Goal: Information Seeking & Learning: Find specific fact

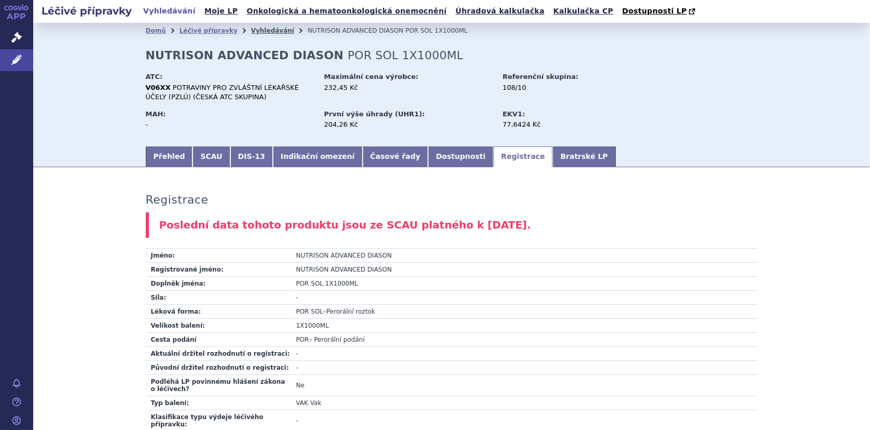
click at [253, 32] on link "Vyhledávání" at bounding box center [272, 30] width 43 height 7
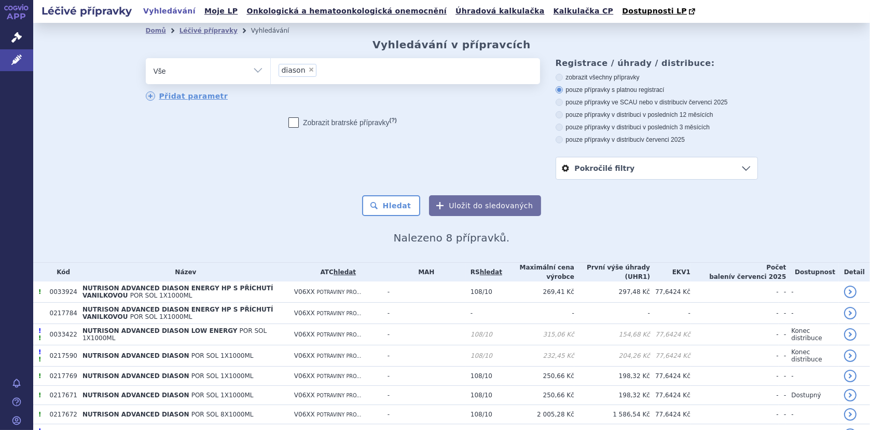
click at [308, 70] on span "×" at bounding box center [311, 69] width 6 height 6
click at [271, 70] on select "diason" at bounding box center [270, 71] width 1 height 26
select select
type input "p"
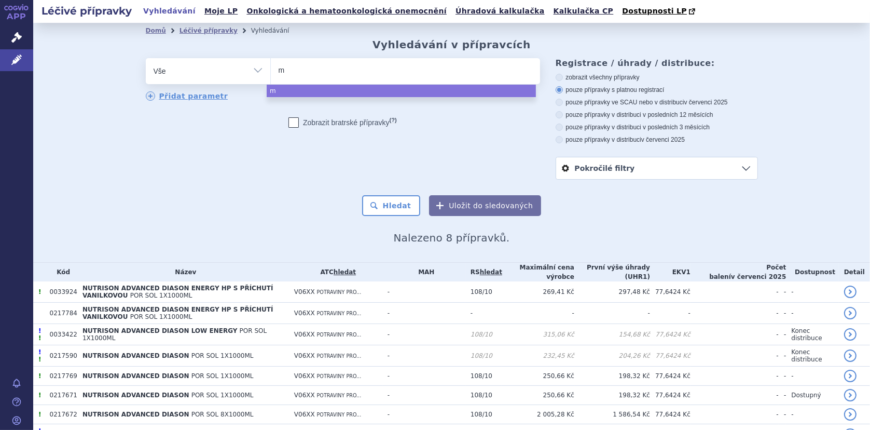
type input "mi"
type input "mil"
type input "milup"
type input "milupa"
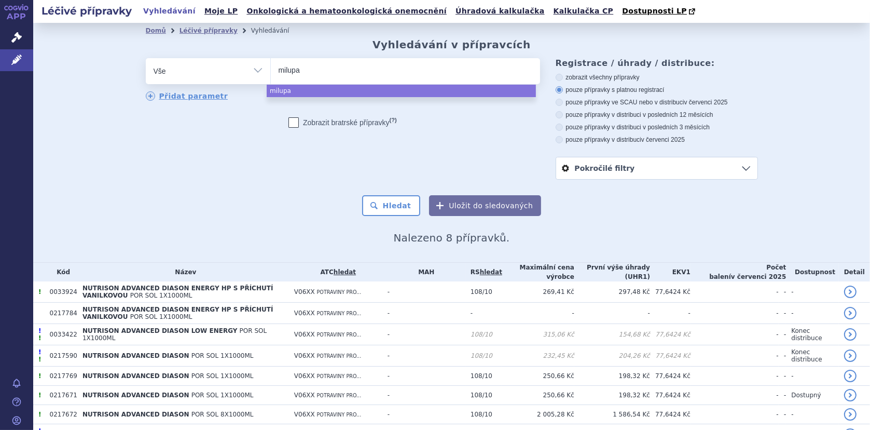
type input "milupa p"
type input "milupa pk"
type input "milupa pku"
type input "milupa pku m"
type input "milupa pku ma"
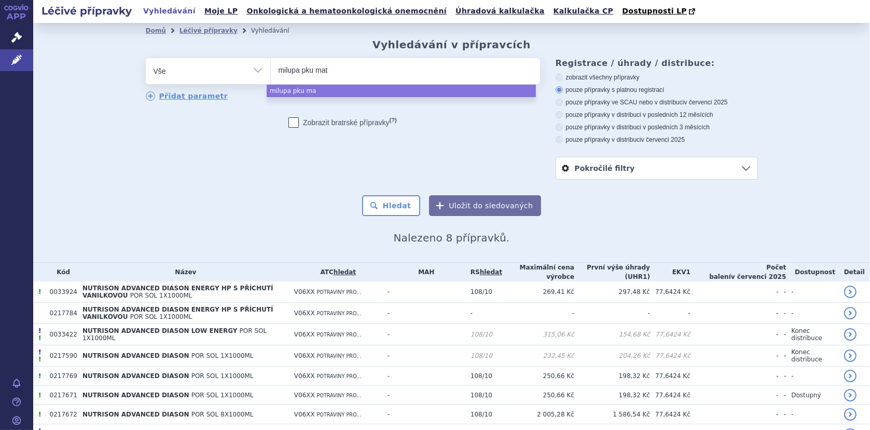
type input "milupa pku mate"
type input "milupa pku matern"
type input "milupa pku materna"
type input "milupa pku maternal"
select select "milupa pku maternal"
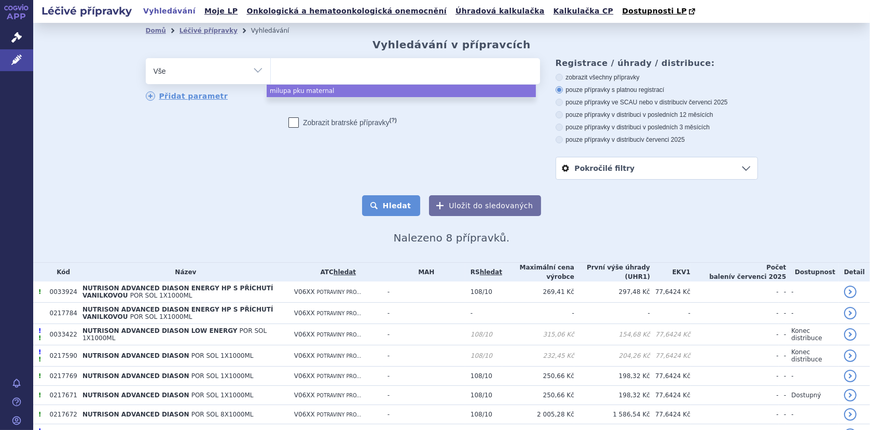
click at [409, 199] on button "Hledat" at bounding box center [391, 205] width 59 height 21
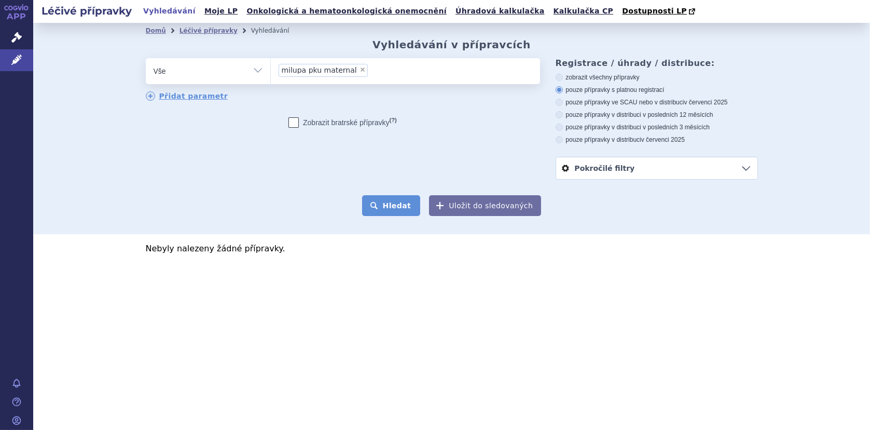
click at [391, 204] on button "Hledat" at bounding box center [391, 205] width 59 height 21
click at [308, 71] on span "milupa pku maternal" at bounding box center [319, 69] width 75 height 7
click at [271, 71] on select "milupa pku maternal" at bounding box center [270, 71] width 1 height 26
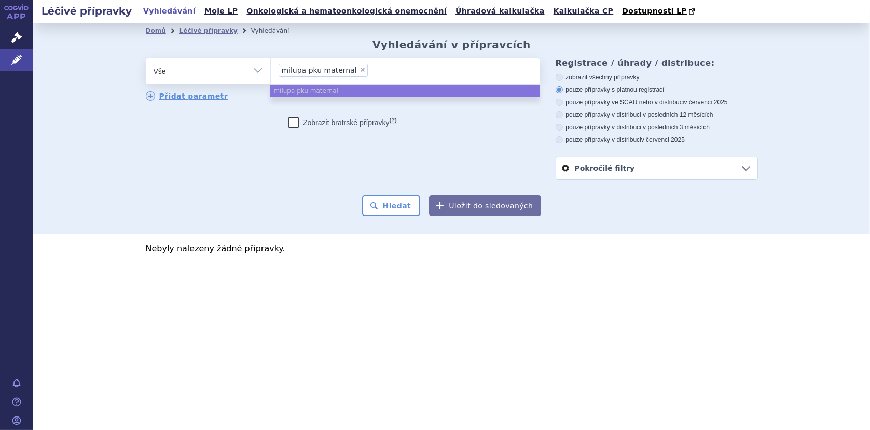
click at [320, 72] on span "milupa pku maternal" at bounding box center [319, 69] width 75 height 7
click at [271, 72] on select "milupa pku maternal" at bounding box center [270, 71] width 1 height 26
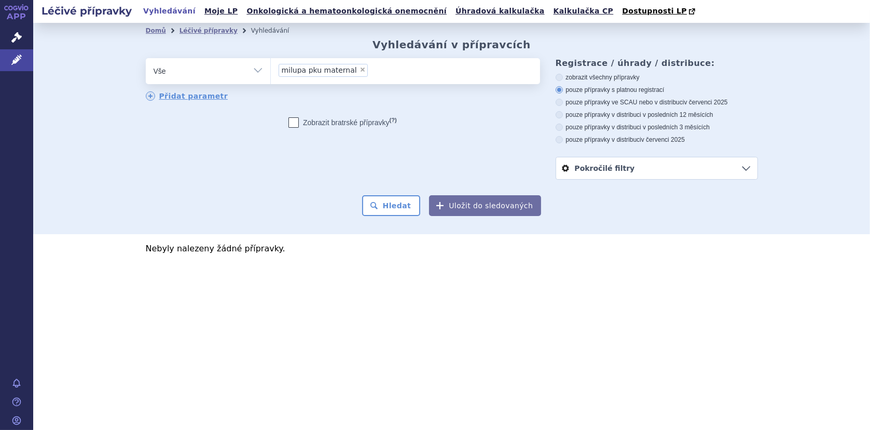
click at [360, 72] on span "×" at bounding box center [363, 69] width 6 height 6
click at [271, 72] on select "milupa pku maternal" at bounding box center [270, 71] width 1 height 26
select select
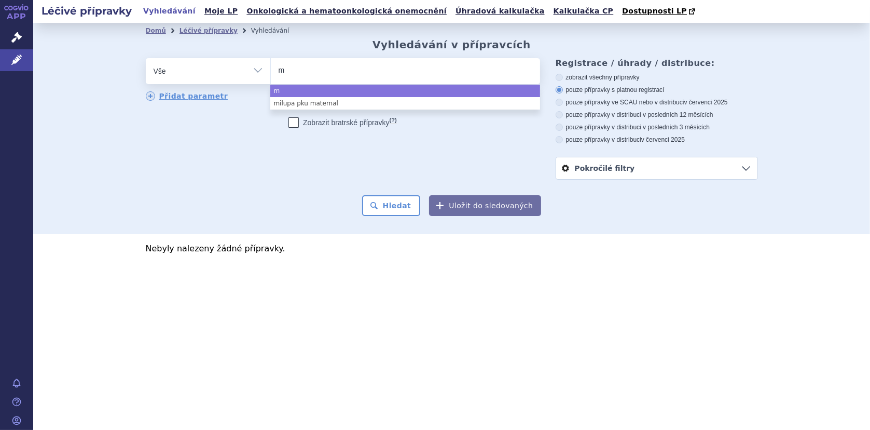
type input "ma"
type input "mate"
type input "mater"
type input "materna"
type input "maternal"
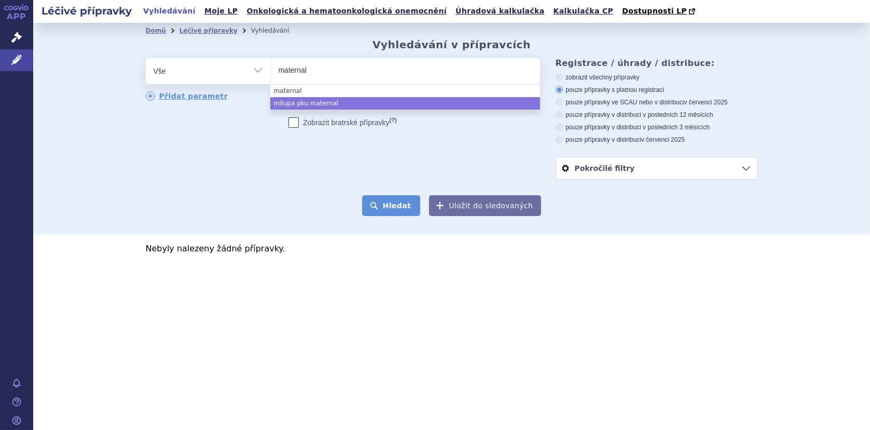
select select "milupa pku maternal"
click at [389, 209] on button "Hledat" at bounding box center [391, 205] width 59 height 21
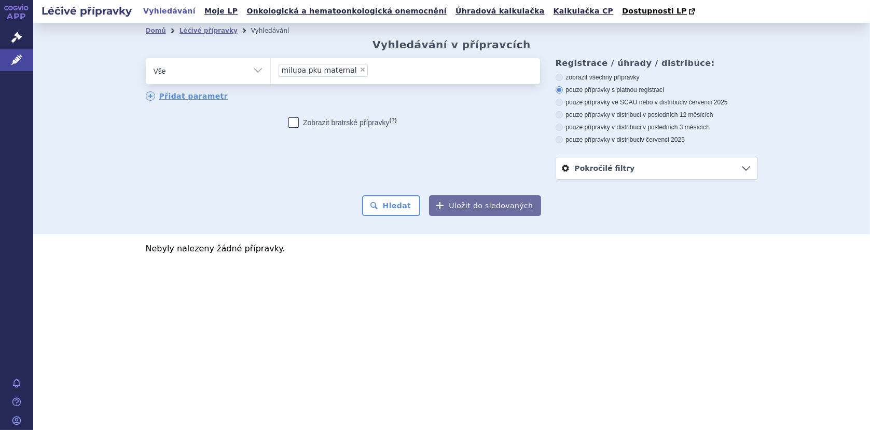
click at [360, 69] on span "×" at bounding box center [363, 69] width 6 height 6
click at [271, 69] on select "milupa pku maternal maternal" at bounding box center [270, 71] width 1 height 26
select select
click at [360, 70] on span "×" at bounding box center [363, 69] width 6 height 6
click at [271, 70] on select "milupa pku maternal" at bounding box center [270, 71] width 1 height 26
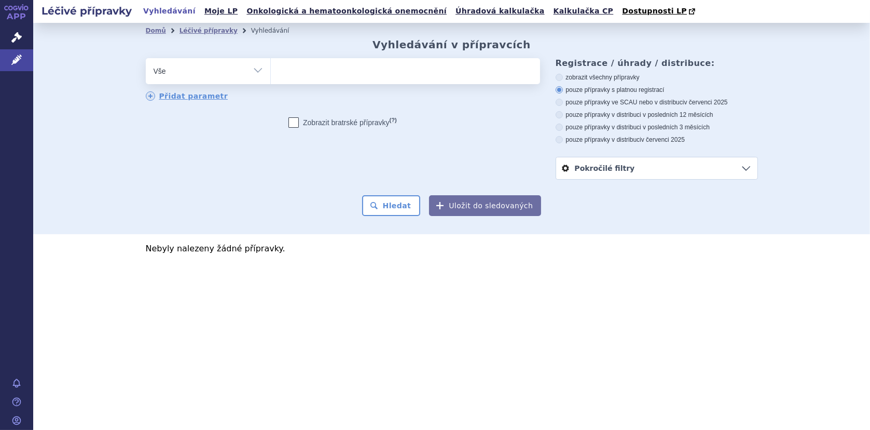
select select
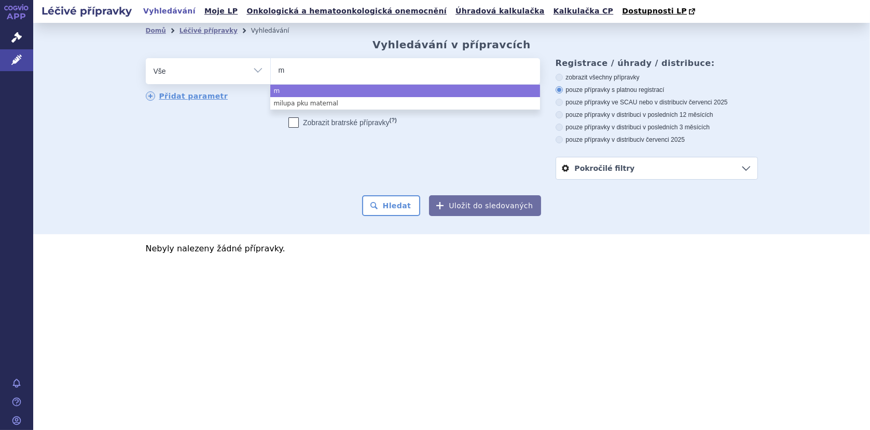
type input "ma"
type input "mate"
type input "matern"
type input "materna"
type input "maternal"
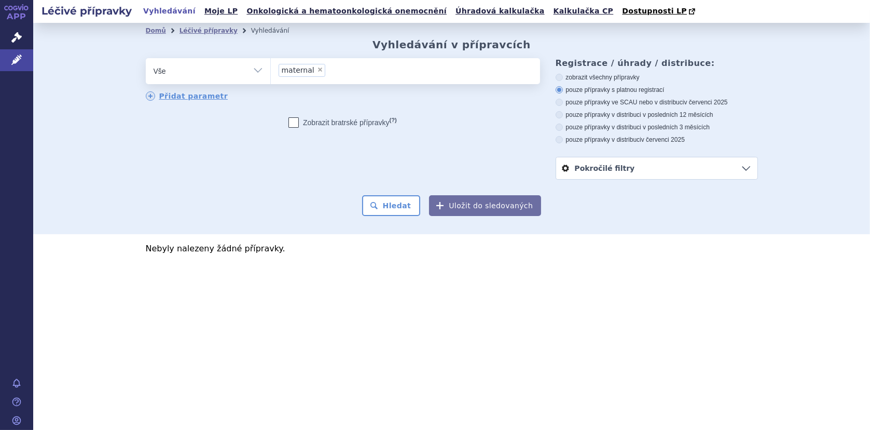
select select "maternal"
click at [401, 204] on button "Hledat" at bounding box center [391, 205] width 59 height 21
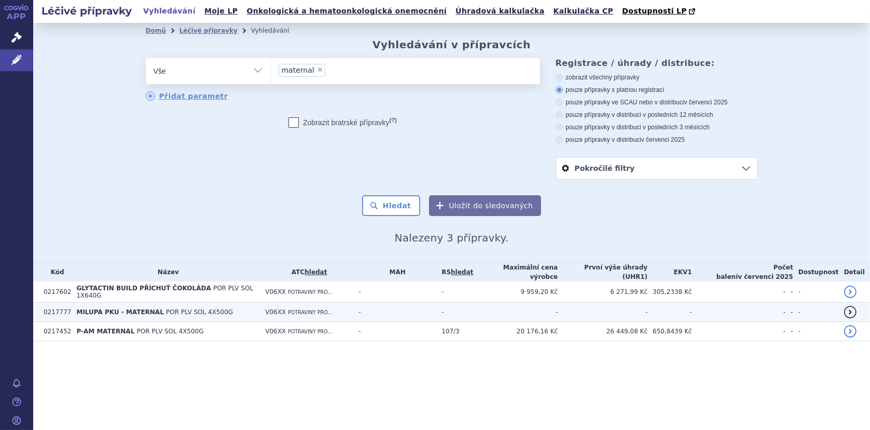
click at [151, 308] on b "MILUPA PKU - MATERNAL" at bounding box center [121, 311] width 90 height 7
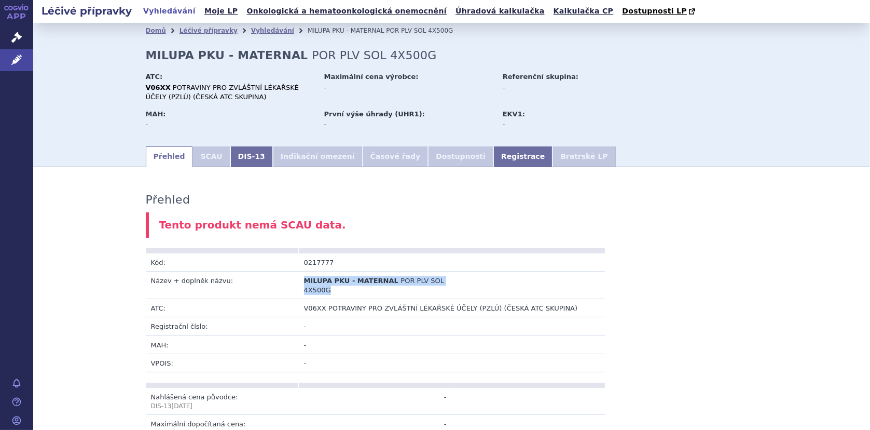
drag, startPoint x: 299, startPoint y: 279, endPoint x: 435, endPoint y: 289, distance: 136.3
click at [435, 289] on td "MILUPA PKU - MATERNAL POR PLV SOL 4X500G" at bounding box center [375, 284] width 153 height 27
copy td "MILUPA PKU - MATERNAL POR PLV SOL 4X500G"
drag, startPoint x: 300, startPoint y: 260, endPoint x: 343, endPoint y: 258, distance: 42.6
click at [343, 258] on td "0217777" at bounding box center [375, 262] width 153 height 18
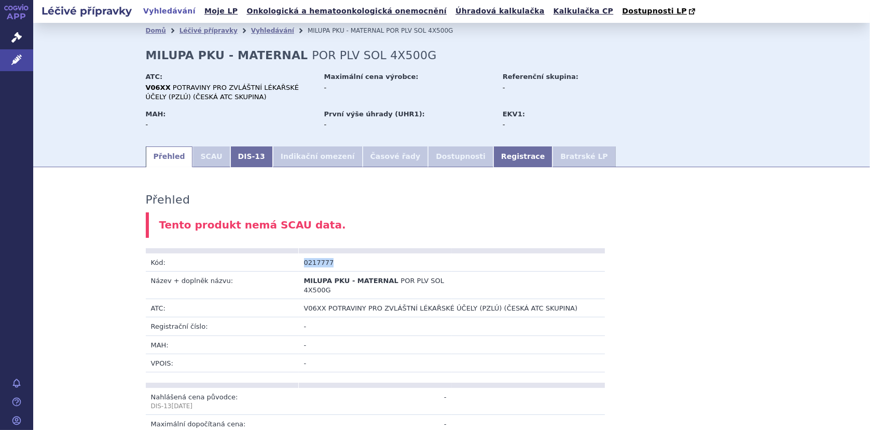
copy td "0217777"
click at [6, 39] on link "Správní řízení" at bounding box center [16, 38] width 33 height 22
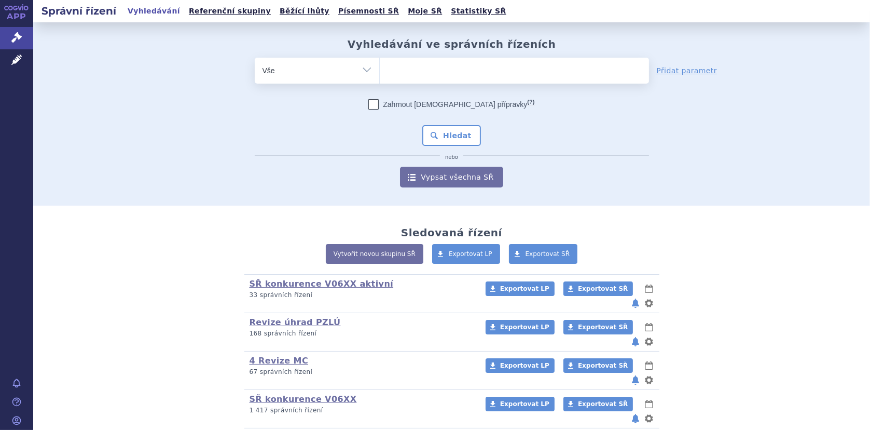
click at [298, 429] on link "Nutricia/[PERSON_NAME] SŘ všechna" at bounding box center [340, 437] width 181 height 10
click at [287, 429] on link "Nutricia/[PERSON_NAME] SŘ všechna" at bounding box center [340, 437] width 181 height 10
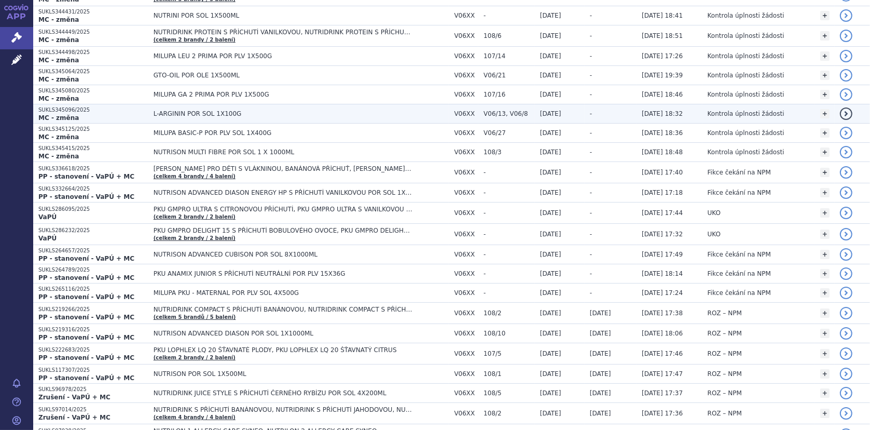
scroll to position [311, 0]
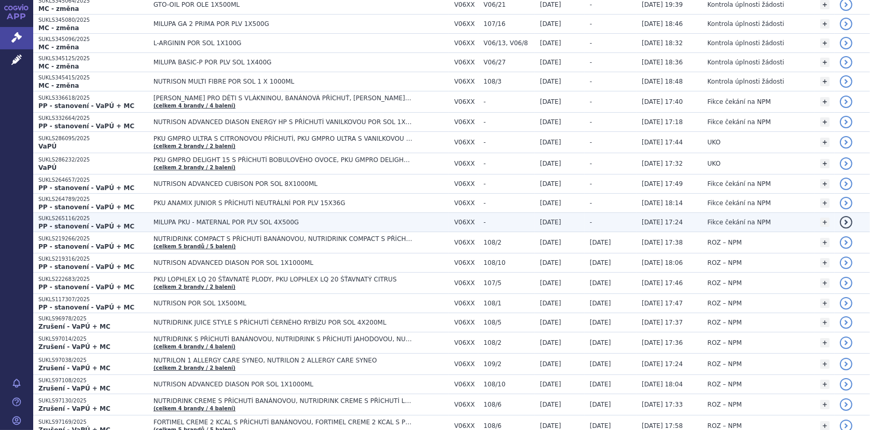
click at [227, 220] on span "MILUPA PKU - MATERNAL POR PLV SOL 4X500G" at bounding box center [283, 221] width 259 height 7
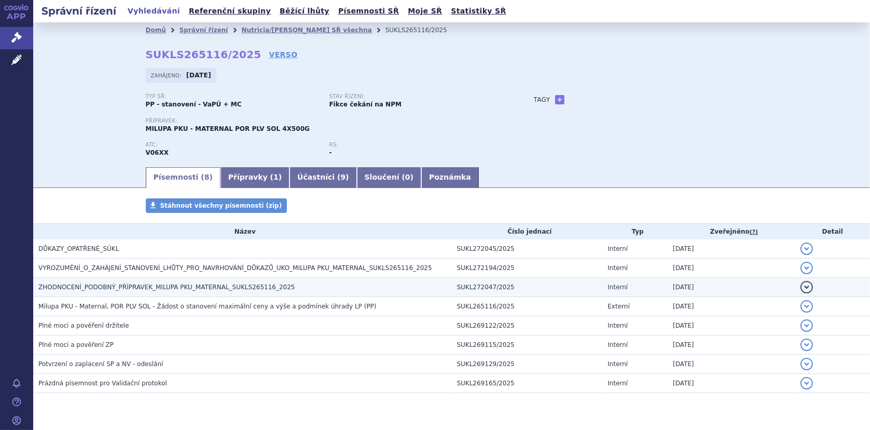
click at [122, 286] on span "ZHODNOCENÍ_PODOBNÝ_PŘÍPRAVEK_MILUPA PKU_MATERNAL_SUKLS265116_2025" at bounding box center [166, 286] width 257 height 7
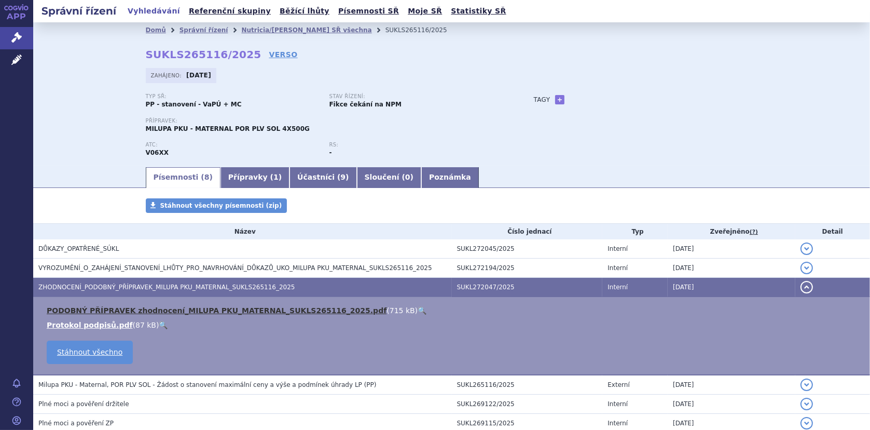
click at [143, 309] on link "PODOBNÝ PŘÍPRAVEK zhodnocení_MILUPA PKU_MATERNAL_SUKLS265116_2025.pdf" at bounding box center [217, 310] width 340 height 8
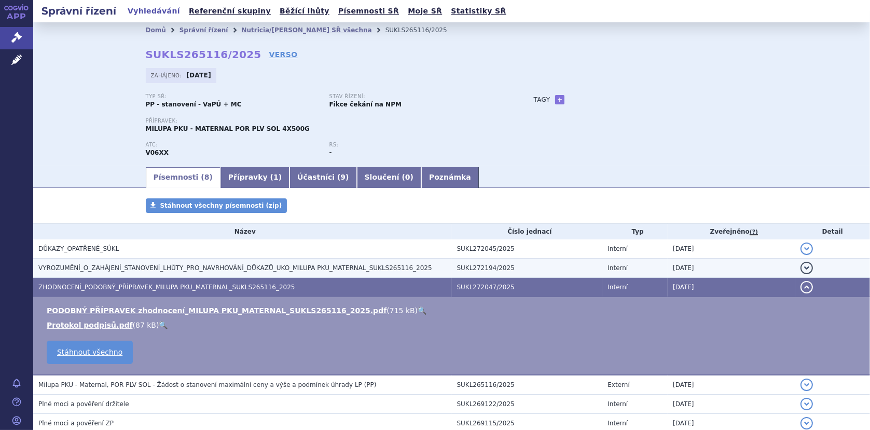
click at [139, 267] on span "VYROZUMĚNÍ_O_ZAHÁJENÍ_STANOVENÍ_LHŮTY_PRO_NAVRHOVÁNÍ_DŮKAZŮ_UKO_MILUPA PKU_MATE…" at bounding box center [235, 267] width 394 height 7
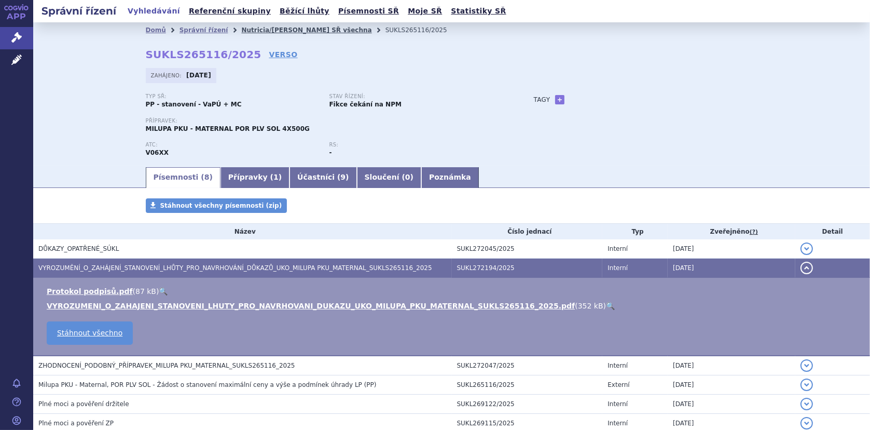
click at [291, 31] on link "Nutricia/Danone SŘ všechna" at bounding box center [306, 29] width 130 height 7
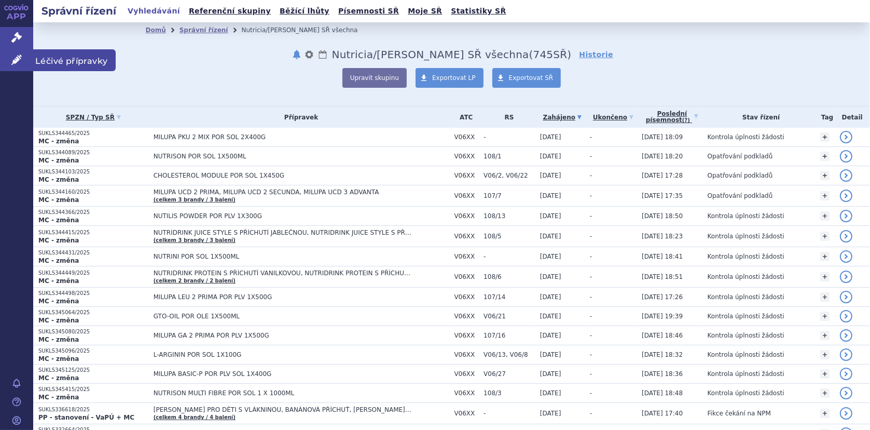
click at [16, 54] on icon at bounding box center [16, 59] width 10 height 10
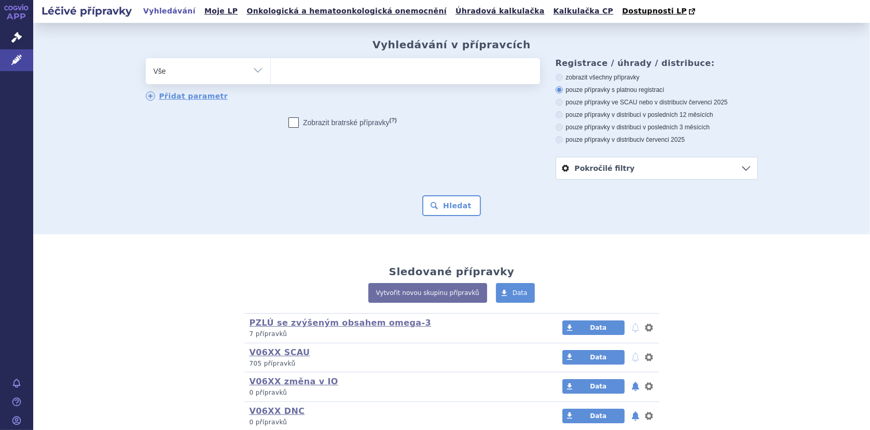
click at [289, 68] on ul at bounding box center [405, 69] width 269 height 22
click at [271, 68] on select at bounding box center [270, 71] width 1 height 26
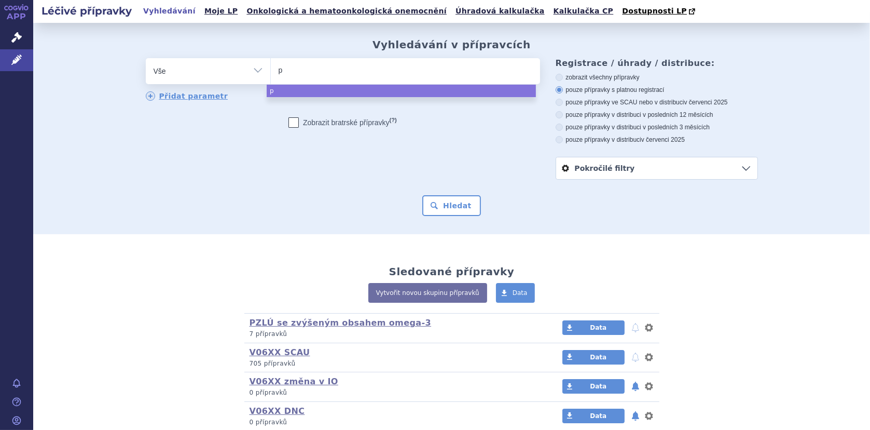
type input "p-"
type input "p-a"
type input "p-am"
type input "p-am m"
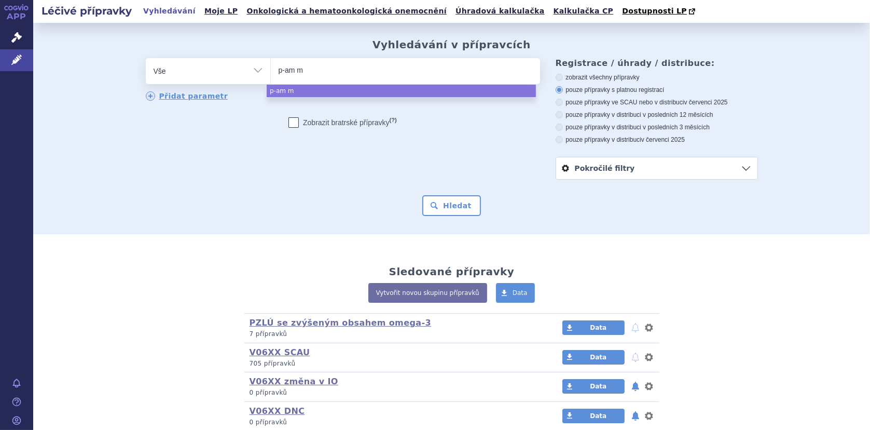
type input "p-am ma"
type input "p-am mate"
type input "p-am mater"
type input "p-am materna"
type input "p-am maternal"
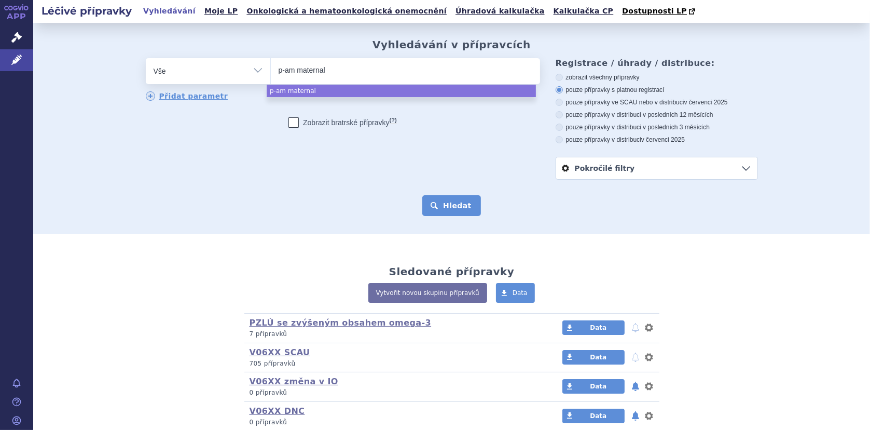
select select "p-am maternal"
click at [431, 205] on button "Hledat" at bounding box center [451, 205] width 59 height 21
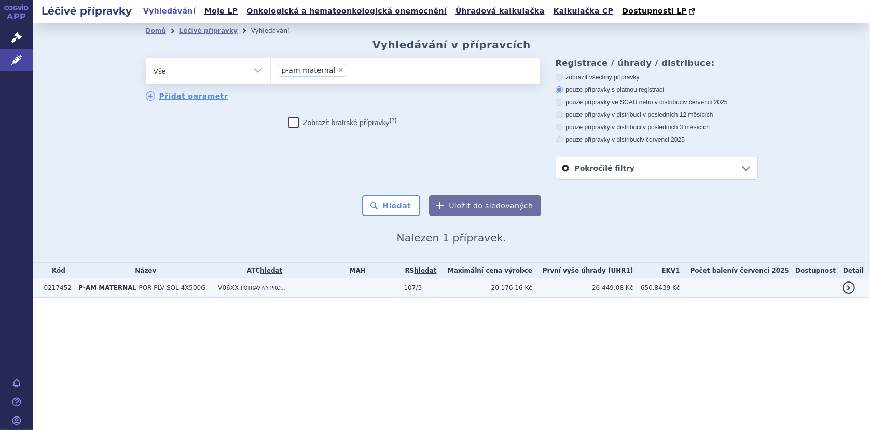
drag, startPoint x: 146, startPoint y: 287, endPoint x: 167, endPoint y: 287, distance: 20.8
click at [146, 287] on span "POR PLV SOL 4X500G" at bounding box center [172, 287] width 67 height 7
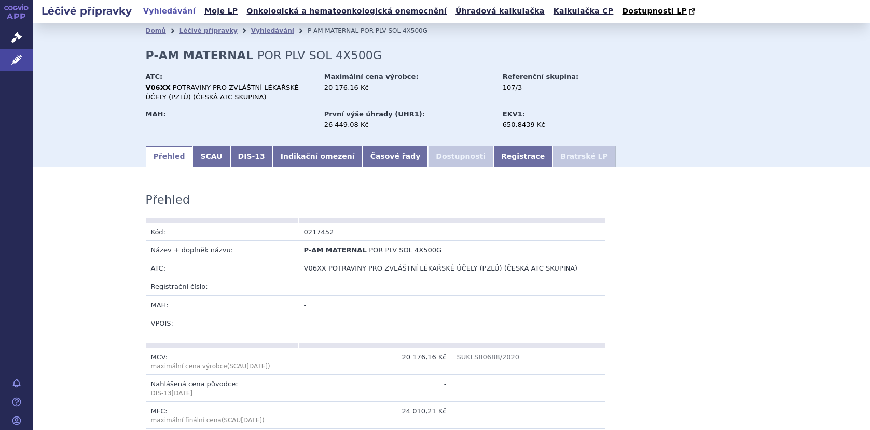
click at [221, 253] on td "Název + doplněk názvu:" at bounding box center [222, 250] width 153 height 18
click at [195, 155] on link "SCAU" at bounding box center [210, 156] width 37 height 21
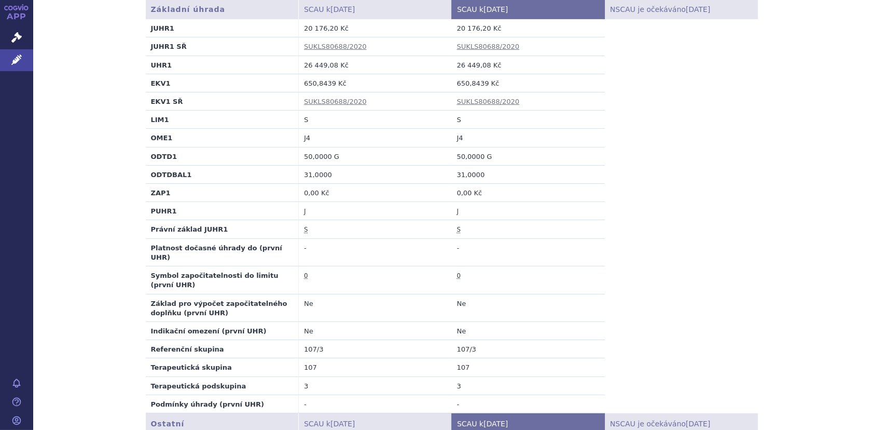
scroll to position [363, 0]
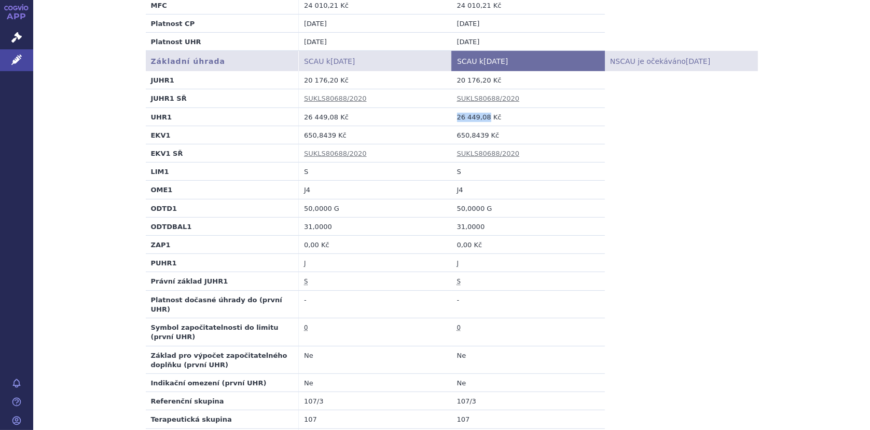
drag, startPoint x: 452, startPoint y: 116, endPoint x: 481, endPoint y: 116, distance: 28.5
click at [481, 116] on td "26 449,08 Kč" at bounding box center [528, 116] width 153 height 18
copy td "26 449,08"
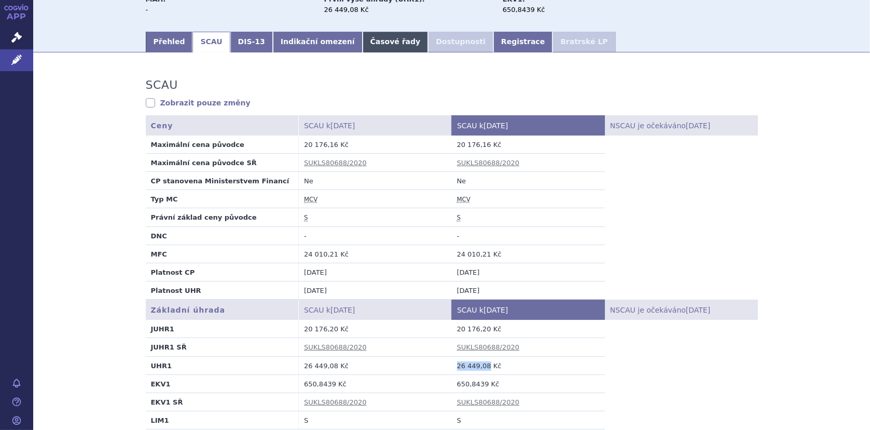
scroll to position [0, 0]
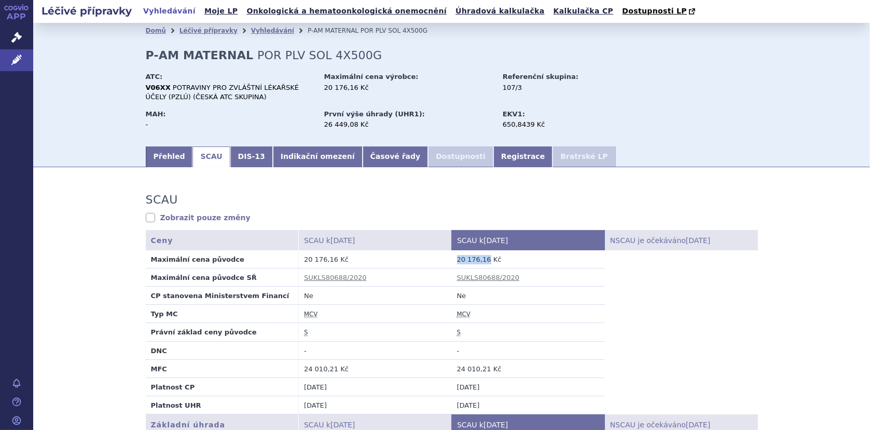
drag, startPoint x: 453, startPoint y: 262, endPoint x: 480, endPoint y: 261, distance: 27.0
click at [480, 261] on td "20 176,16 Kč" at bounding box center [528, 259] width 153 height 18
copy td "20 176,16"
click at [252, 31] on link "Vyhledávání" at bounding box center [272, 30] width 43 height 7
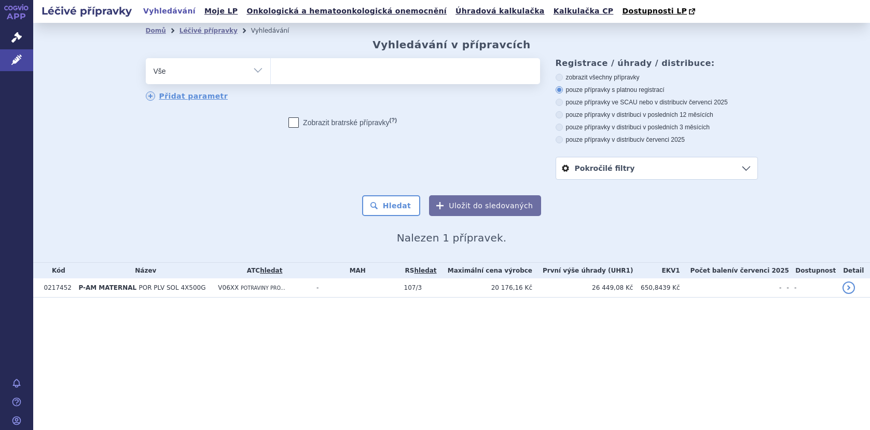
select select
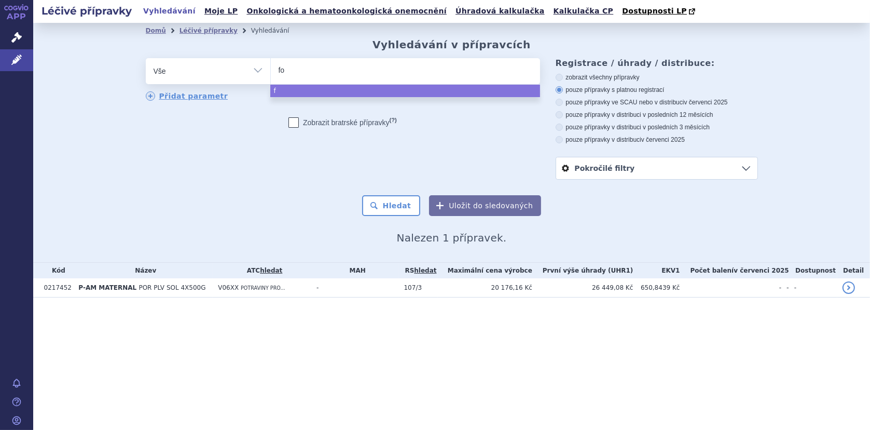
type input "for"
type input "forti"
type input "[PERSON_NAME]"
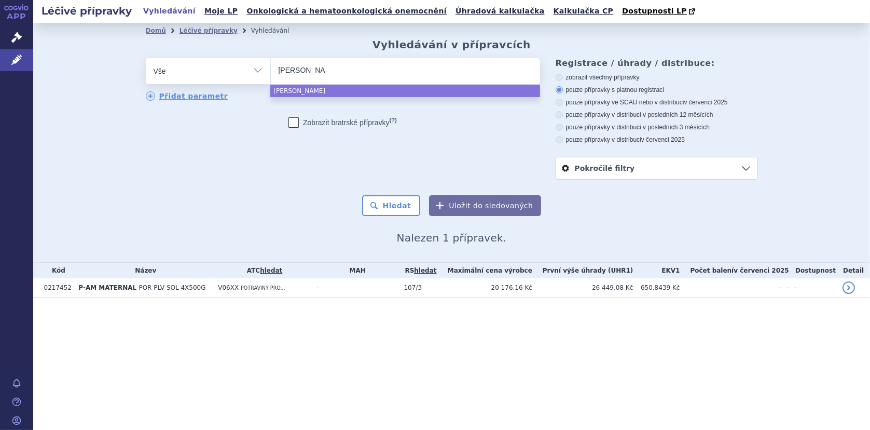
type input "[PERSON_NAME] c"
type input "[PERSON_NAME] cre"
type input "fortini crea"
type input "[PERSON_NAME] cream"
type input "[PERSON_NAME] creamy"
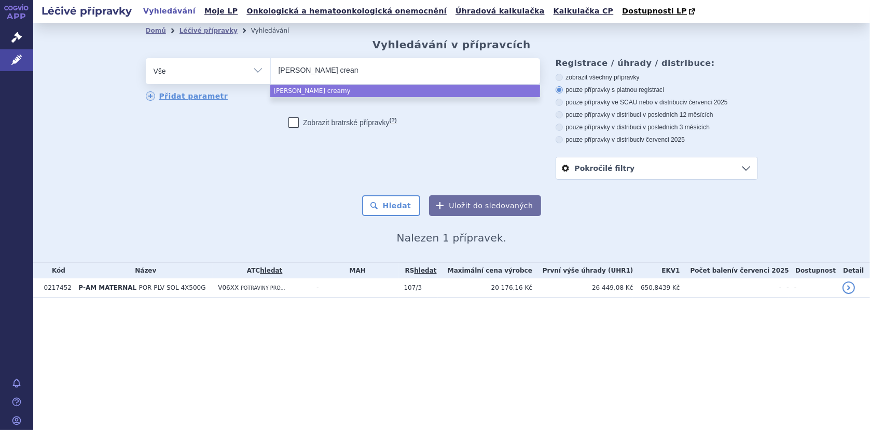
type input "fortini creamy"
type input "fortini creamy f"
type input "fortini creamy fr"
type input "fortini creamy fruit"
select select "fortini creamy fruit"
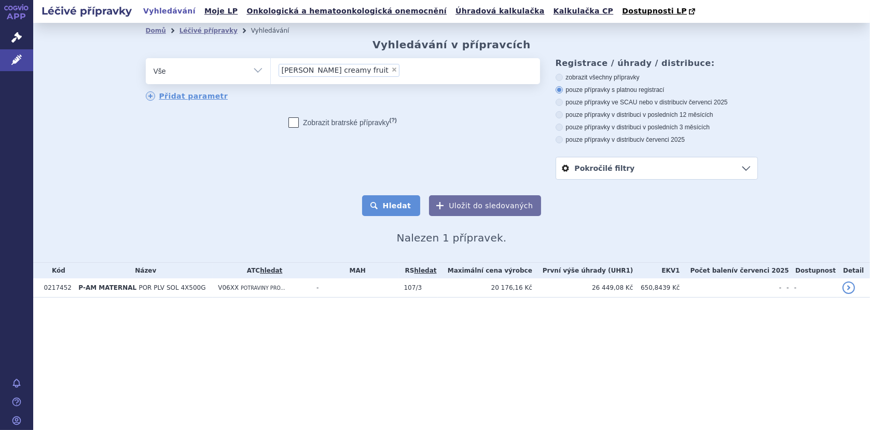
click at [396, 202] on button "Hledat" at bounding box center [391, 205] width 59 height 21
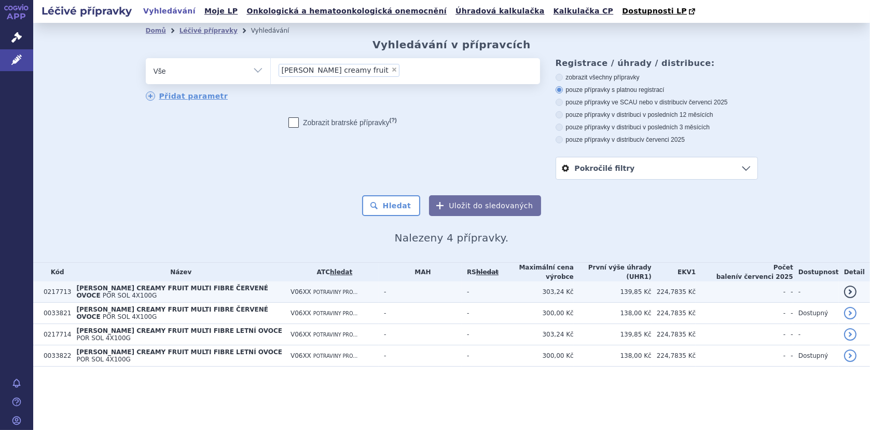
click at [143, 284] on span "[PERSON_NAME] CREAMY FRUIT MULTI FIBRE ČERVENÉ OVOCE" at bounding box center [172, 291] width 192 height 15
